Goal: Task Accomplishment & Management: Manage account settings

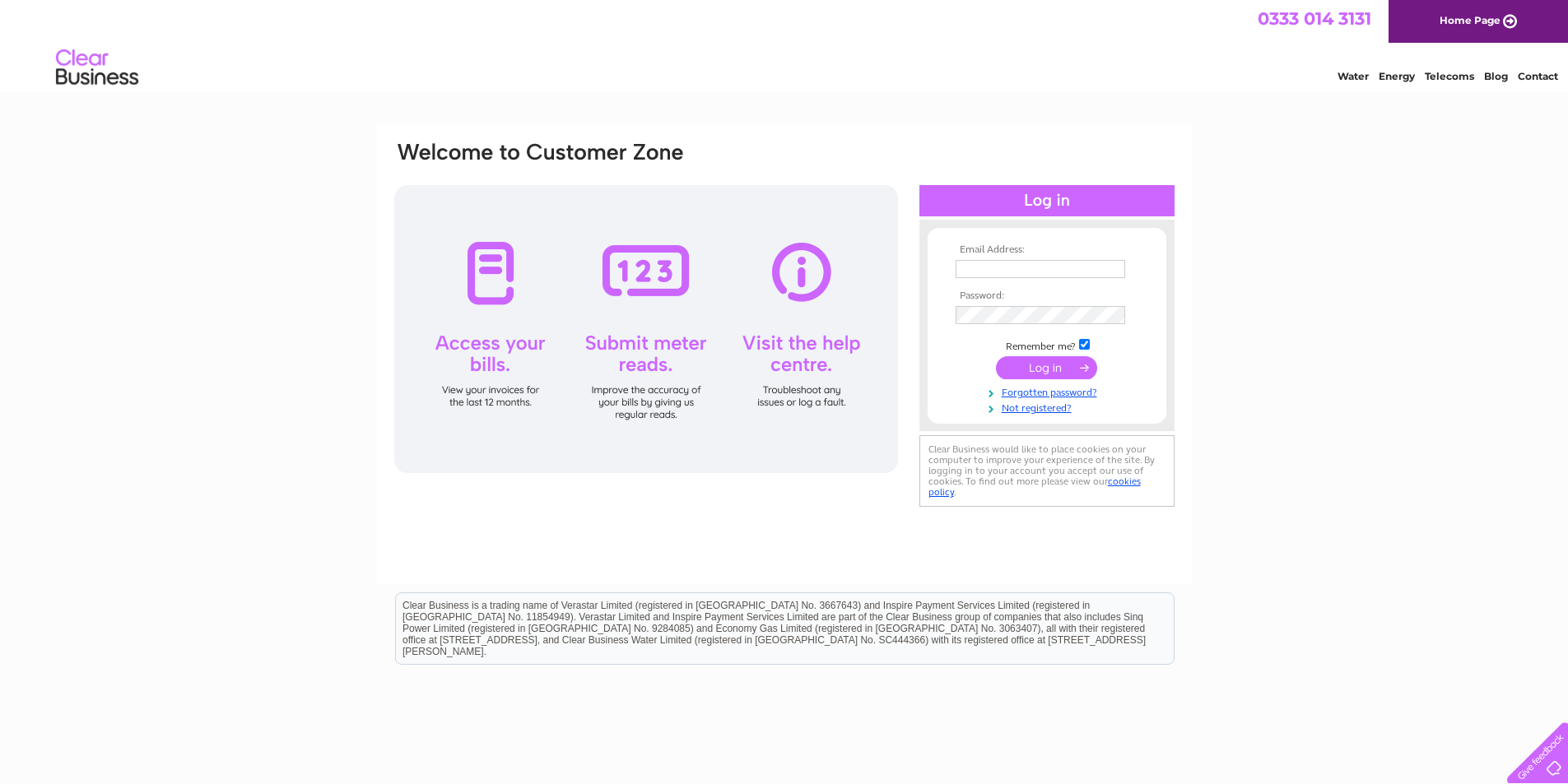
type input "accounts@mcpherson-optometry.com"
click at [1048, 359] on input "submit" at bounding box center [1047, 368] width 101 height 23
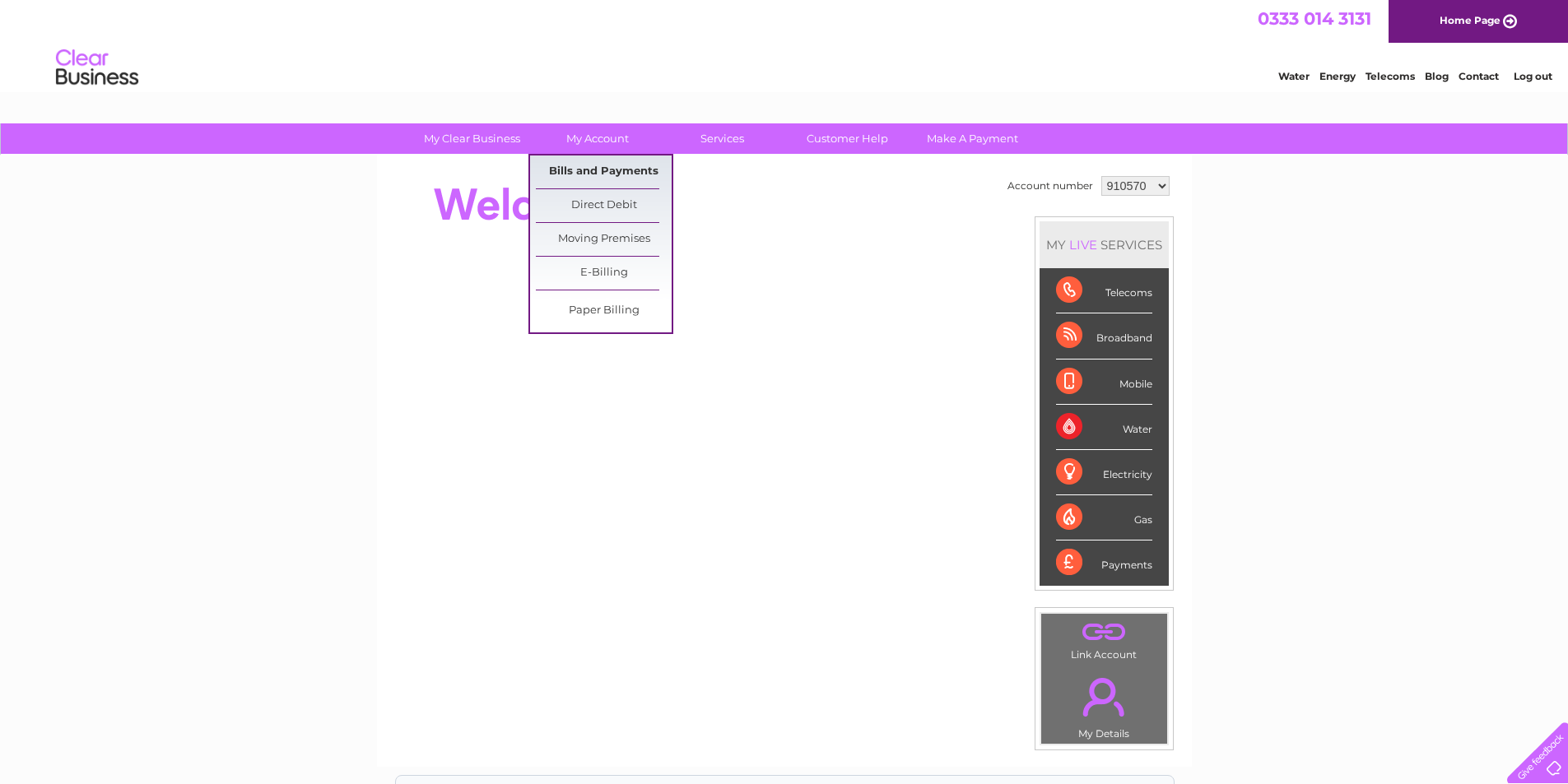
click at [591, 171] on link "Bills and Payments" at bounding box center [603, 171] width 136 height 33
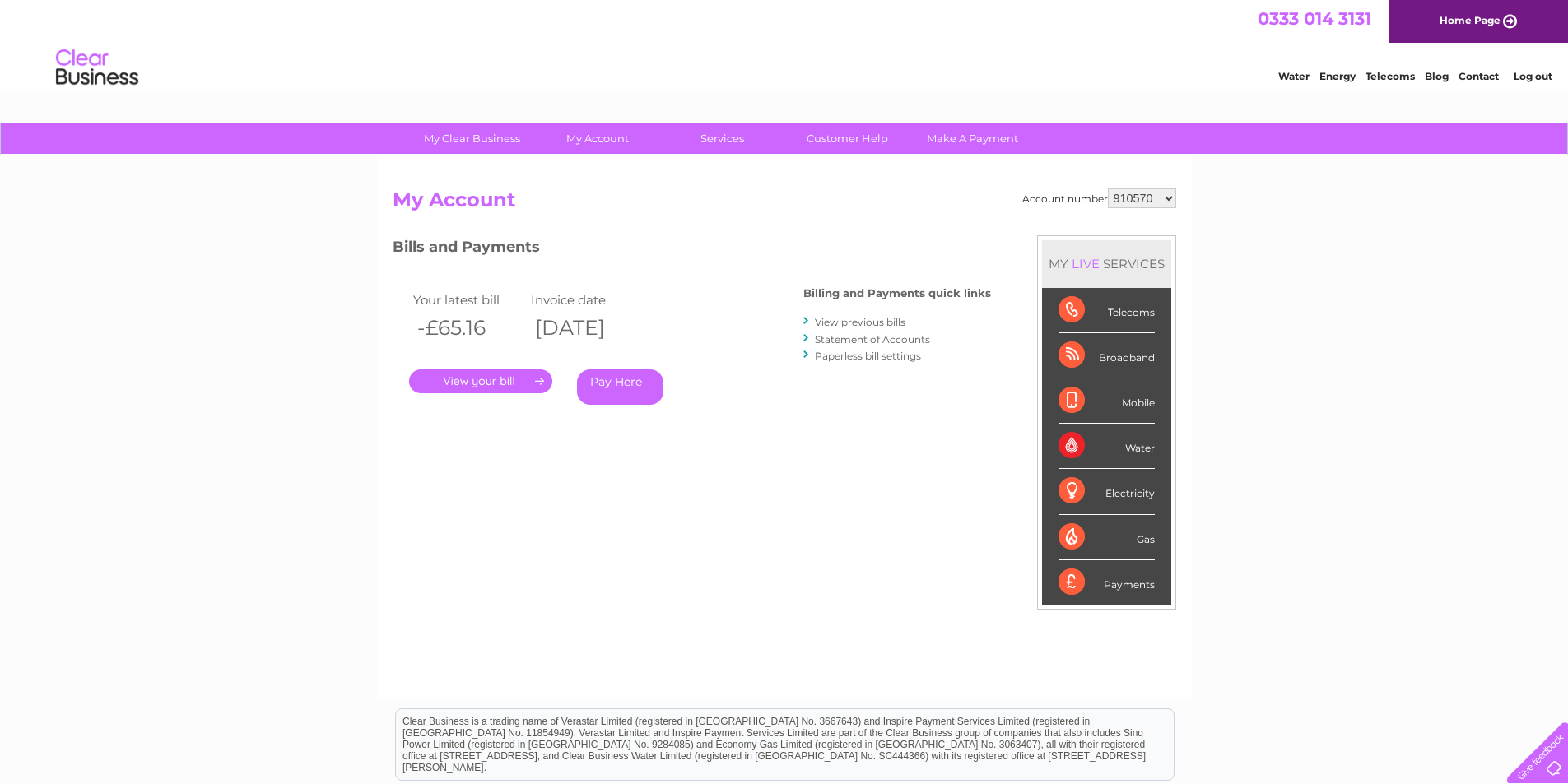
click at [1170, 198] on select "910570 3023423" at bounding box center [1142, 197] width 68 height 19
select select "3023423"
click at [1108, 188] on select "910570 3023423" at bounding box center [1142, 197] width 68 height 19
click at [494, 383] on link "." at bounding box center [481, 381] width 143 height 24
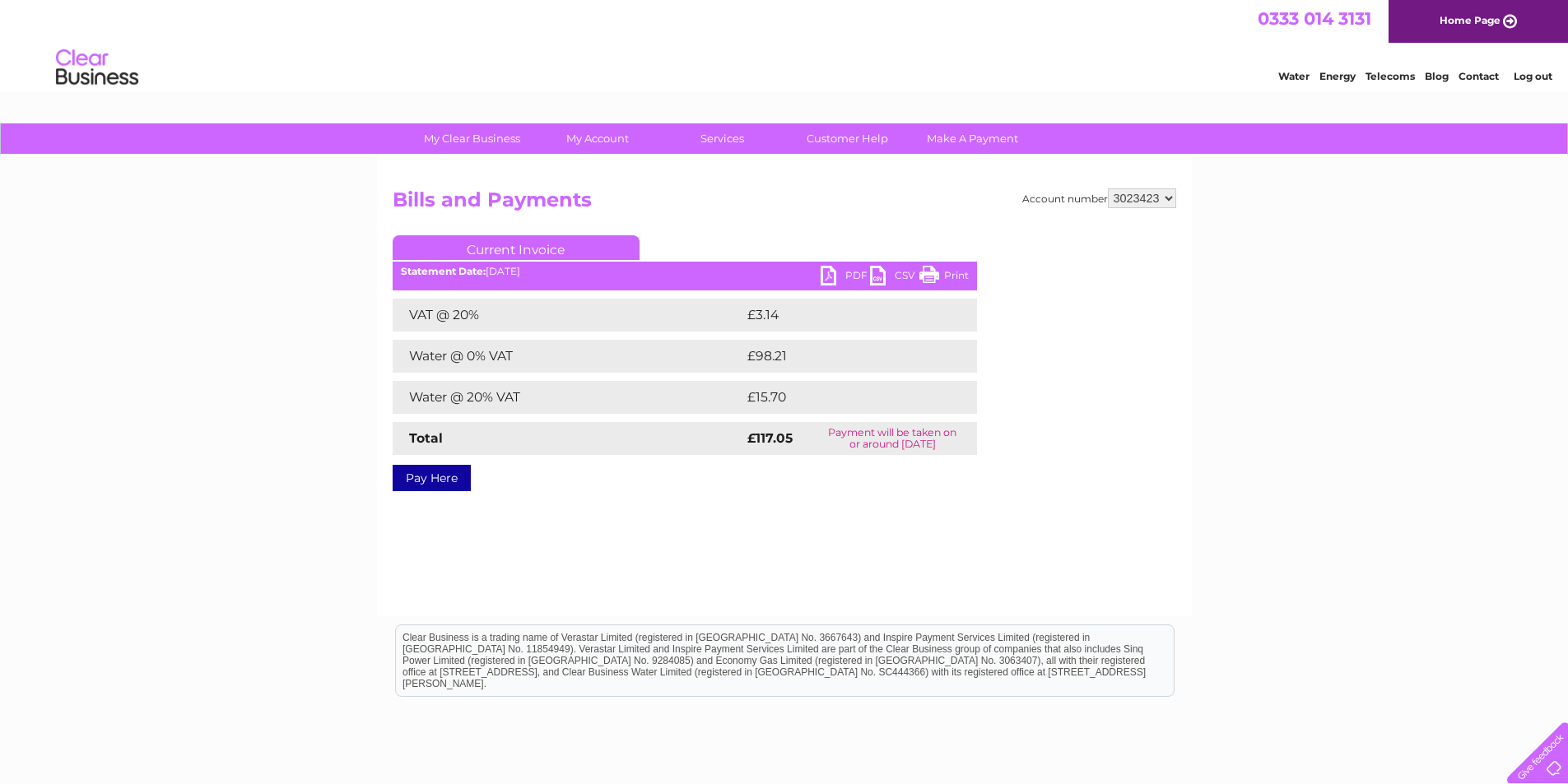
click at [843, 271] on link "PDF" at bounding box center [845, 277] width 50 height 24
